Goal: Find specific page/section: Find specific page/section

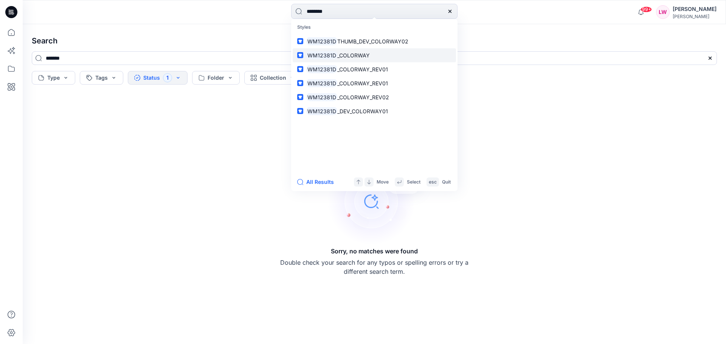
type input "********"
click at [360, 54] on span "_COLORWAY" at bounding box center [353, 55] width 33 height 6
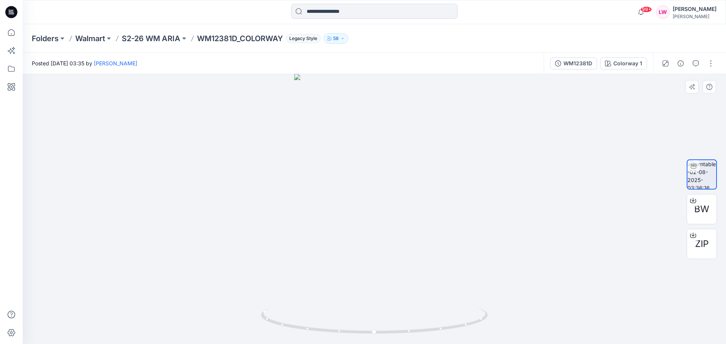
drag, startPoint x: 472, startPoint y: 88, endPoint x: 477, endPoint y: 182, distance: 94.6
click at [477, 182] on div at bounding box center [374, 209] width 703 height 270
click at [489, 219] on img at bounding box center [374, 209] width 275 height 270
drag, startPoint x: 420, startPoint y: 280, endPoint x: 411, endPoint y: 140, distance: 140.5
click at [411, 140] on img at bounding box center [374, 142] width 246 height 405
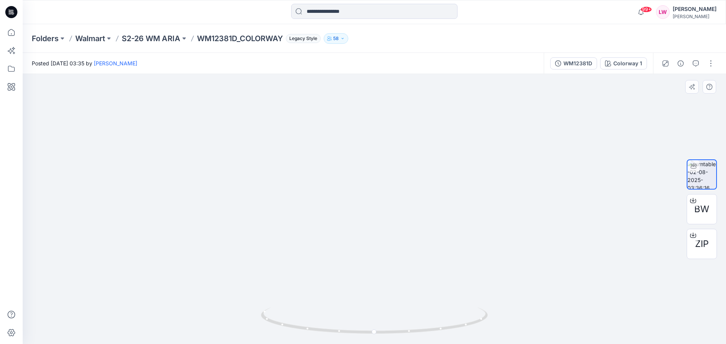
drag, startPoint x: 376, startPoint y: 276, endPoint x: 380, endPoint y: 342, distance: 65.9
click at [380, 342] on div at bounding box center [374, 209] width 703 height 270
drag, startPoint x: 384, startPoint y: 258, endPoint x: 384, endPoint y: 291, distance: 33.3
click at [384, 291] on img at bounding box center [374, 188] width 246 height 311
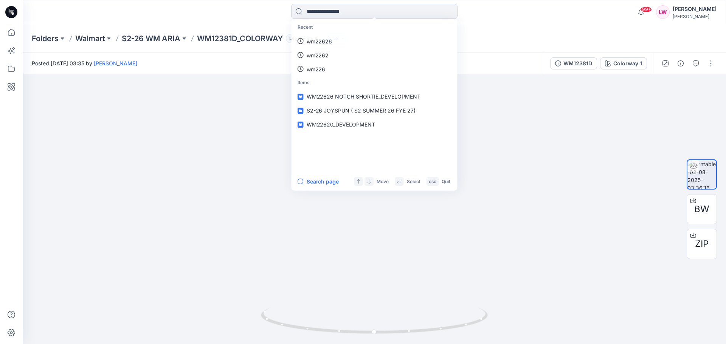
click at [327, 8] on input at bounding box center [374, 11] width 166 height 15
click at [224, 40] on p "WM12381D_COLORWAY" at bounding box center [240, 38] width 86 height 11
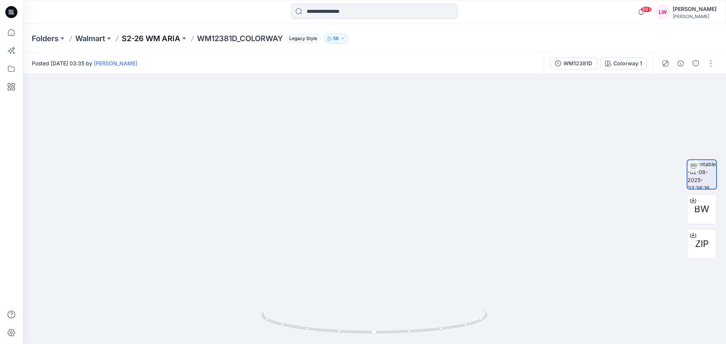
click at [169, 39] on p "S2-26 WM ARIA" at bounding box center [151, 38] width 59 height 11
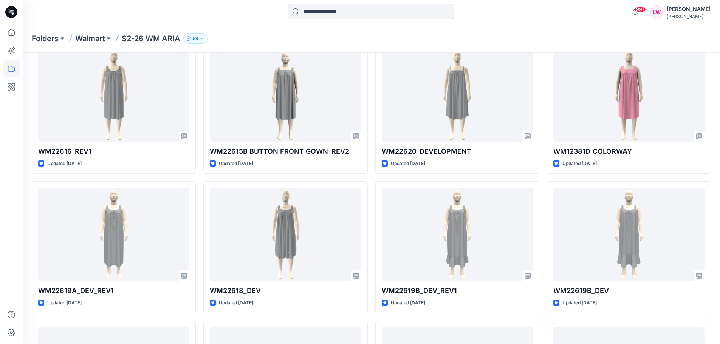
scroll to position [88, 0]
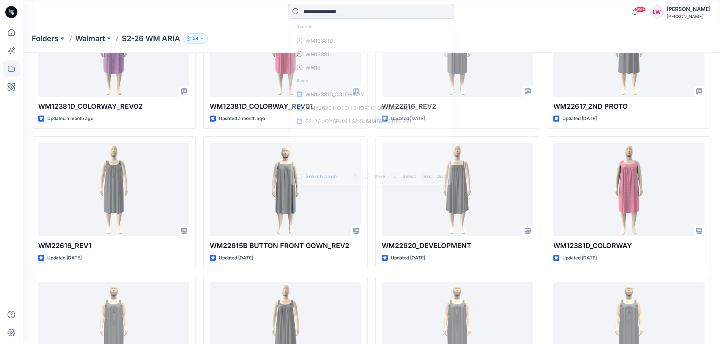
click at [313, 13] on input at bounding box center [371, 11] width 166 height 15
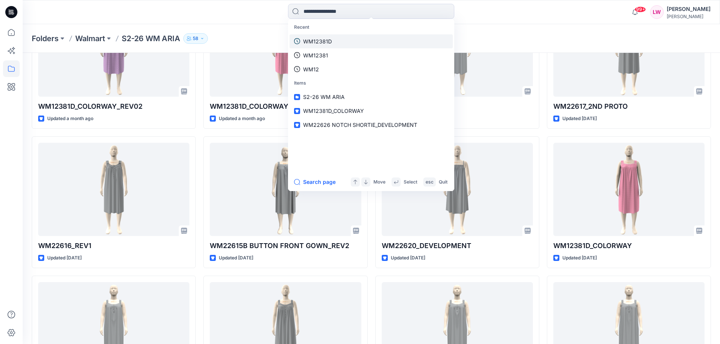
click at [324, 42] on p "WM12381D" at bounding box center [317, 41] width 29 height 8
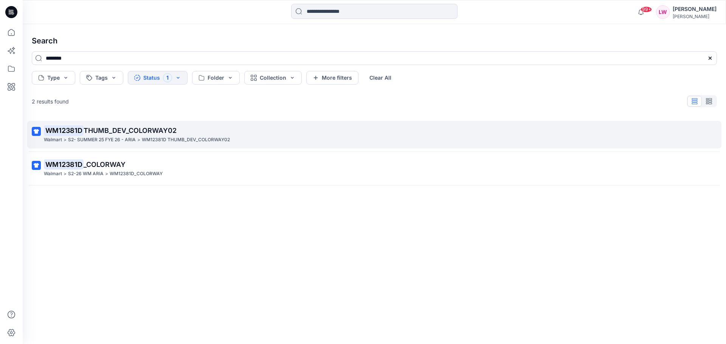
click at [130, 139] on p "S2- SUMMER 25 FYE 26 - ARIA" at bounding box center [102, 140] width 68 height 8
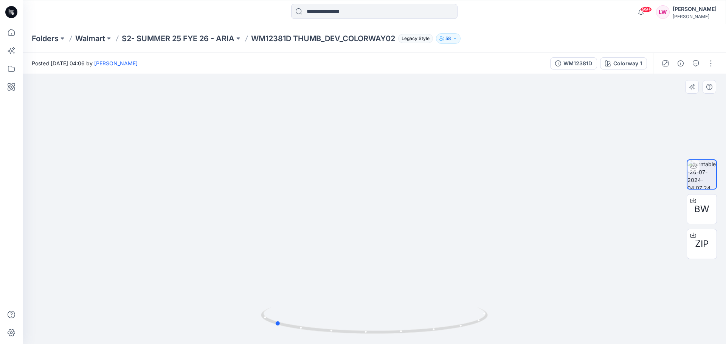
drag, startPoint x: 425, startPoint y: 319, endPoint x: 325, endPoint y: 299, distance: 101.7
click at [325, 299] on div at bounding box center [374, 209] width 703 height 270
drag, startPoint x: 304, startPoint y: 244, endPoint x: 302, endPoint y: 254, distance: 10.0
click at [302, 254] on img at bounding box center [374, 176] width 160 height 337
drag, startPoint x: 302, startPoint y: 254, endPoint x: 323, endPoint y: 255, distance: 20.8
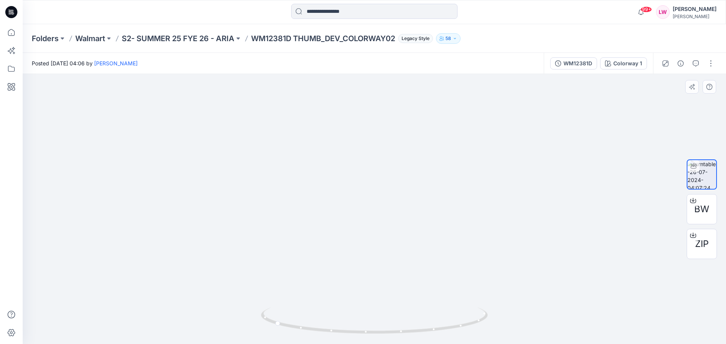
click at [323, 255] on img at bounding box center [374, 177] width 160 height 336
drag, startPoint x: 462, startPoint y: 330, endPoint x: 510, endPoint y: 257, distance: 87.3
click at [510, 257] on div at bounding box center [374, 209] width 703 height 270
drag, startPoint x: 445, startPoint y: 333, endPoint x: 487, endPoint y: 322, distance: 43.4
click at [487, 322] on icon at bounding box center [375, 322] width 229 height 28
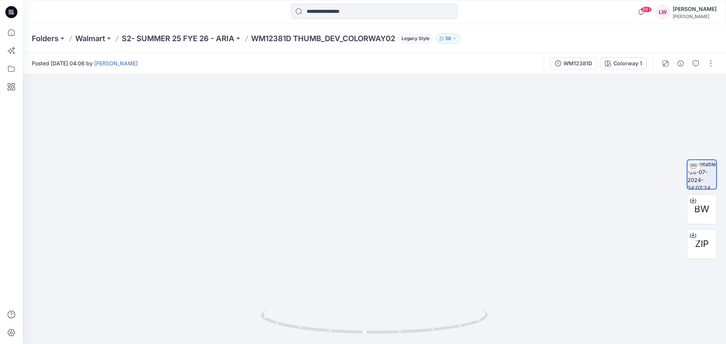
click at [280, 42] on p "WM12381D THUMB_DEV_COLORWAY02" at bounding box center [323, 38] width 144 height 11
click at [218, 37] on p "S2- SUMMER 25 FYE 26 - ARIA" at bounding box center [178, 38] width 113 height 11
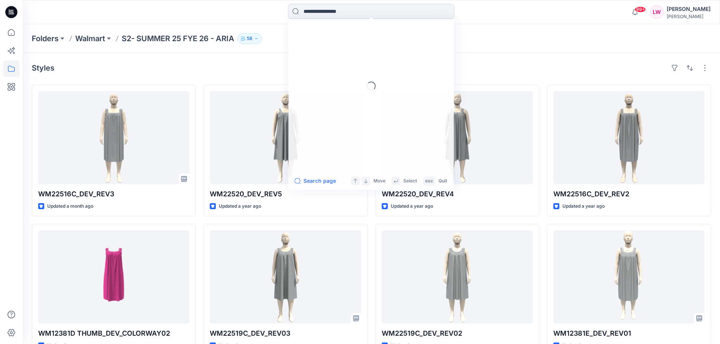
click at [301, 12] on input at bounding box center [371, 11] width 166 height 15
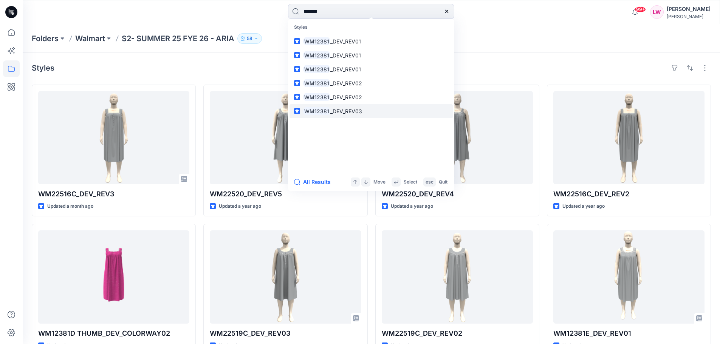
type input "*******"
click at [351, 113] on span "_DEV_REV03" at bounding box center [346, 111] width 32 height 6
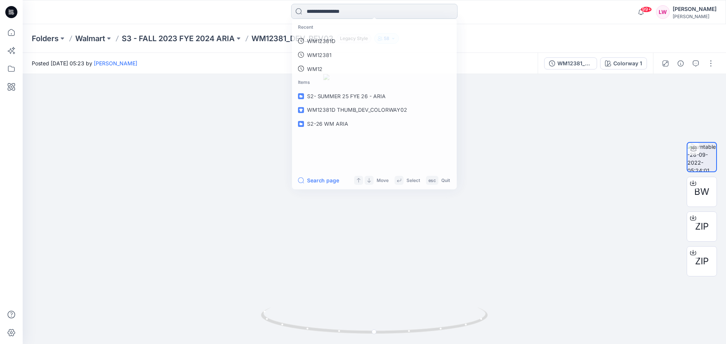
click at [323, 13] on input at bounding box center [374, 11] width 166 height 15
